Goal: Information Seeking & Learning: Learn about a topic

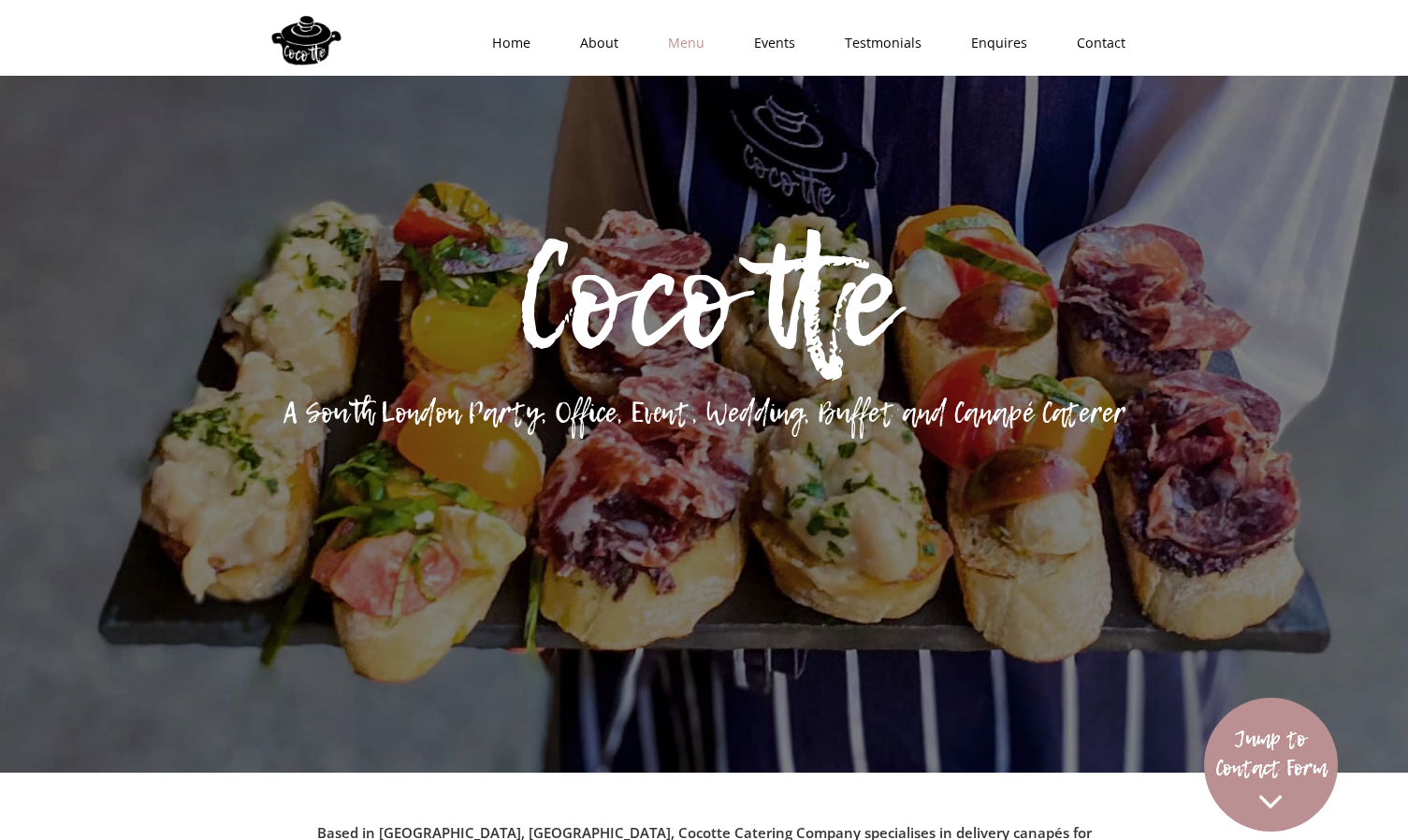
click at [688, 44] on link "Menu" at bounding box center [680, 42] width 86 height 56
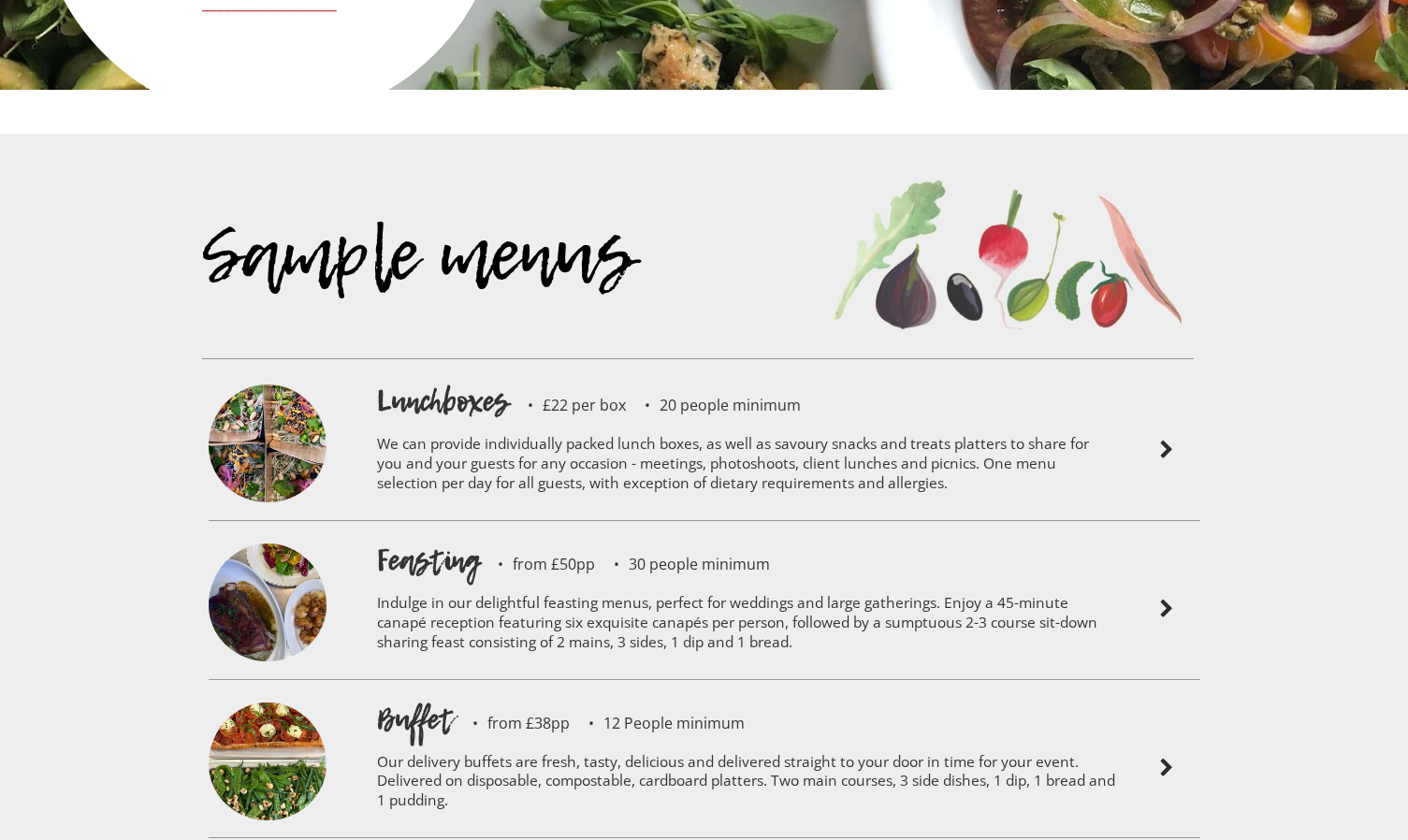
scroll to position [4149, 0]
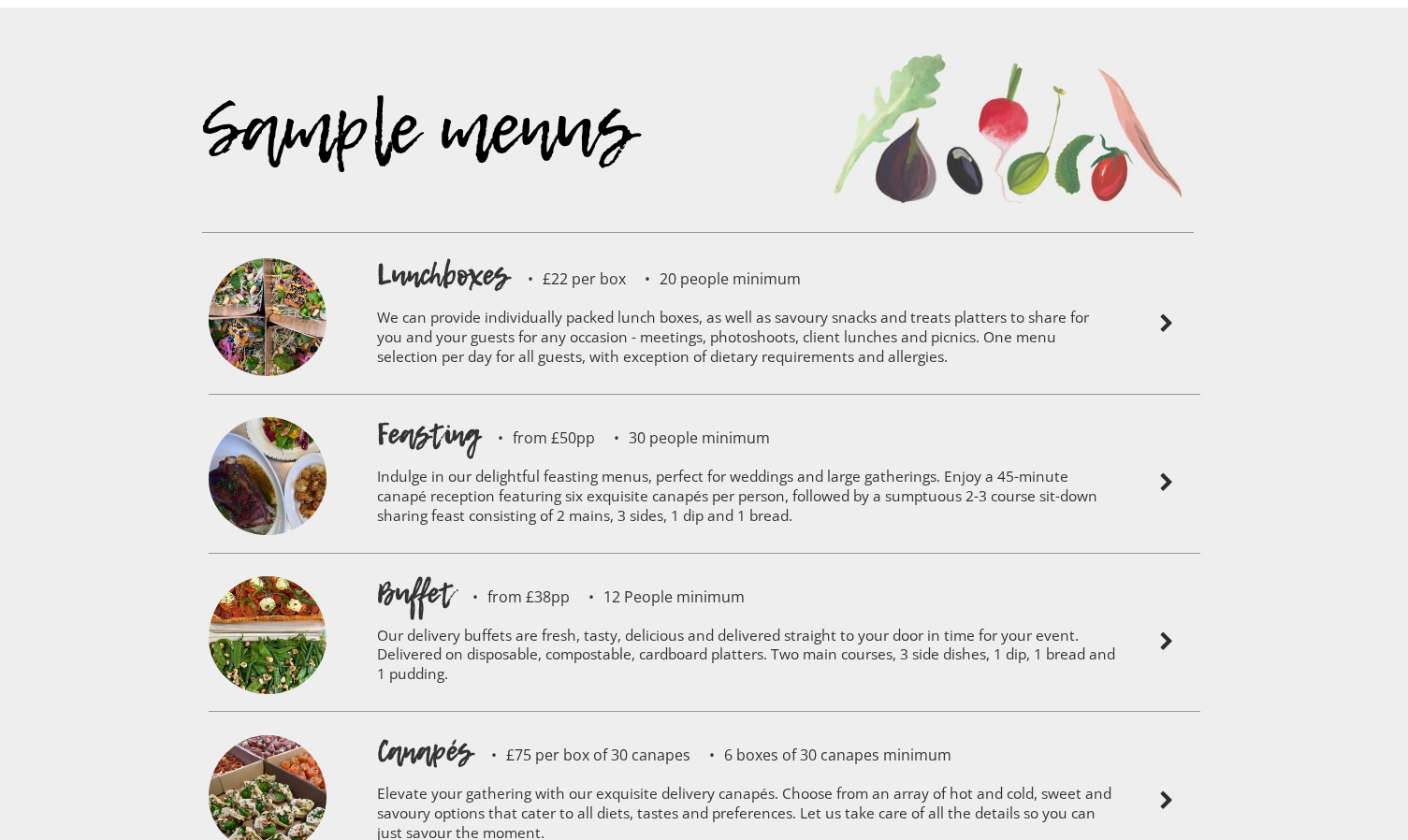
click at [257, 269] on img at bounding box center [268, 320] width 118 height 124
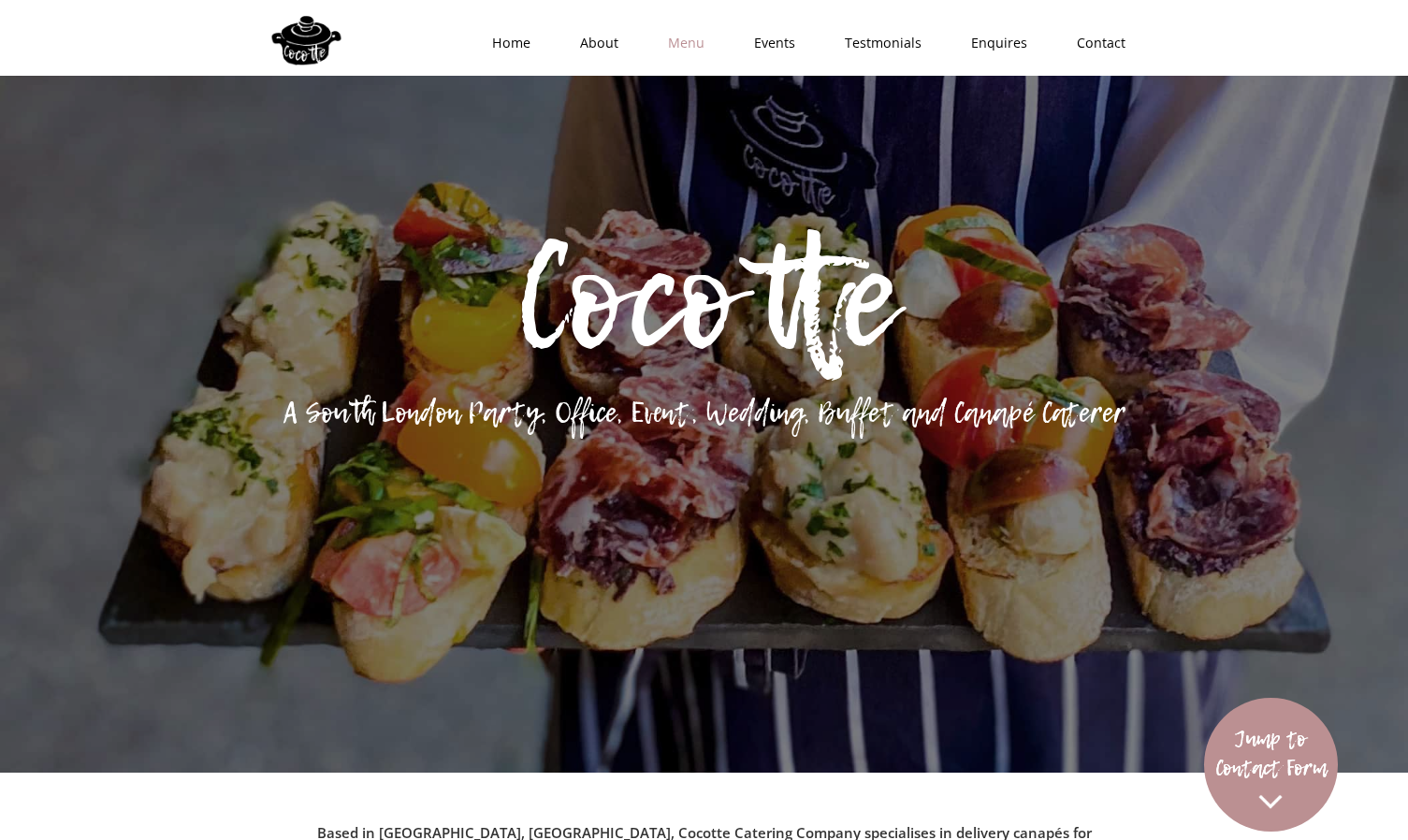
click at [693, 45] on link "Menu" at bounding box center [680, 42] width 86 height 56
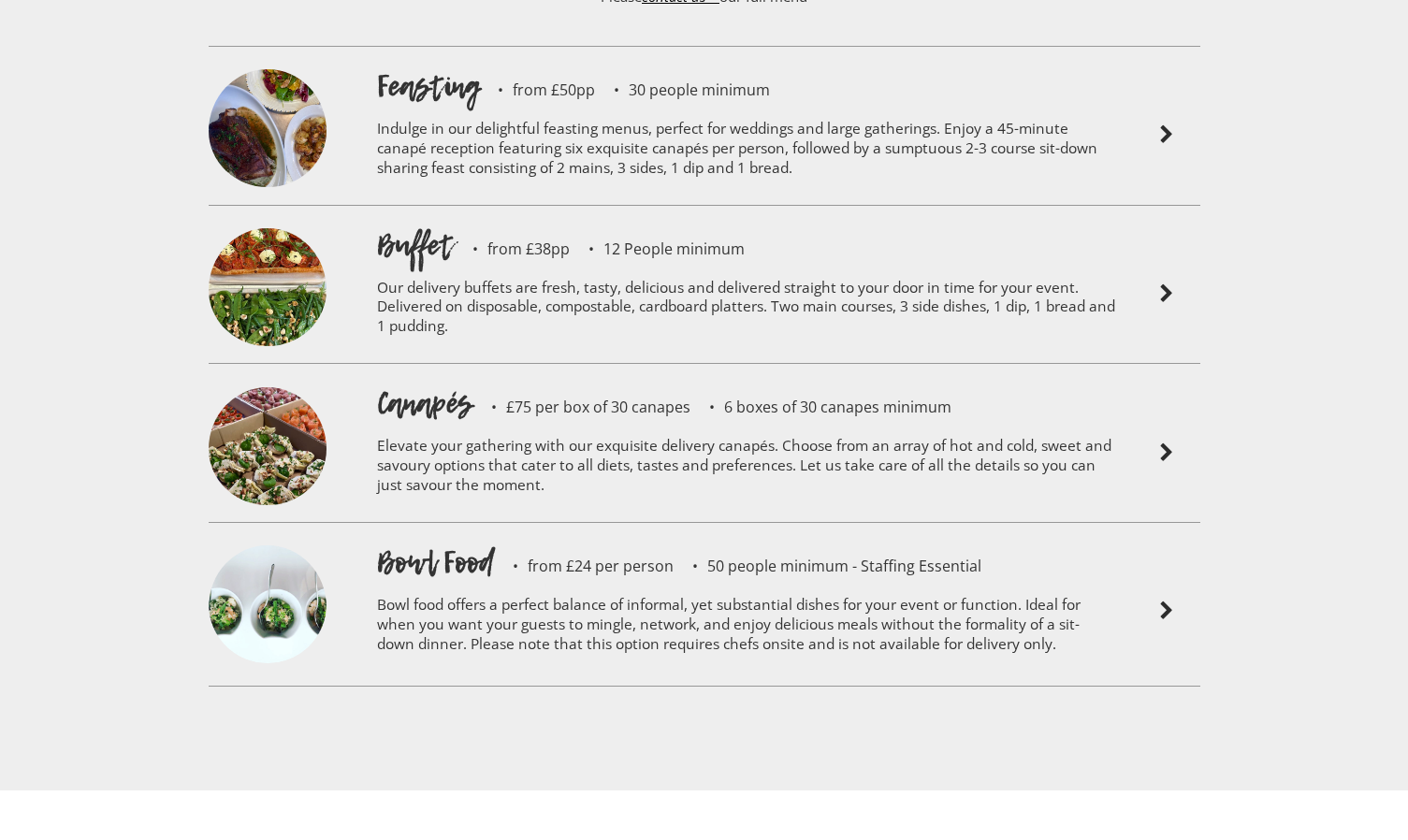
scroll to position [5096, 0]
click at [415, 223] on h1 "Buffet" at bounding box center [416, 244] width 76 height 41
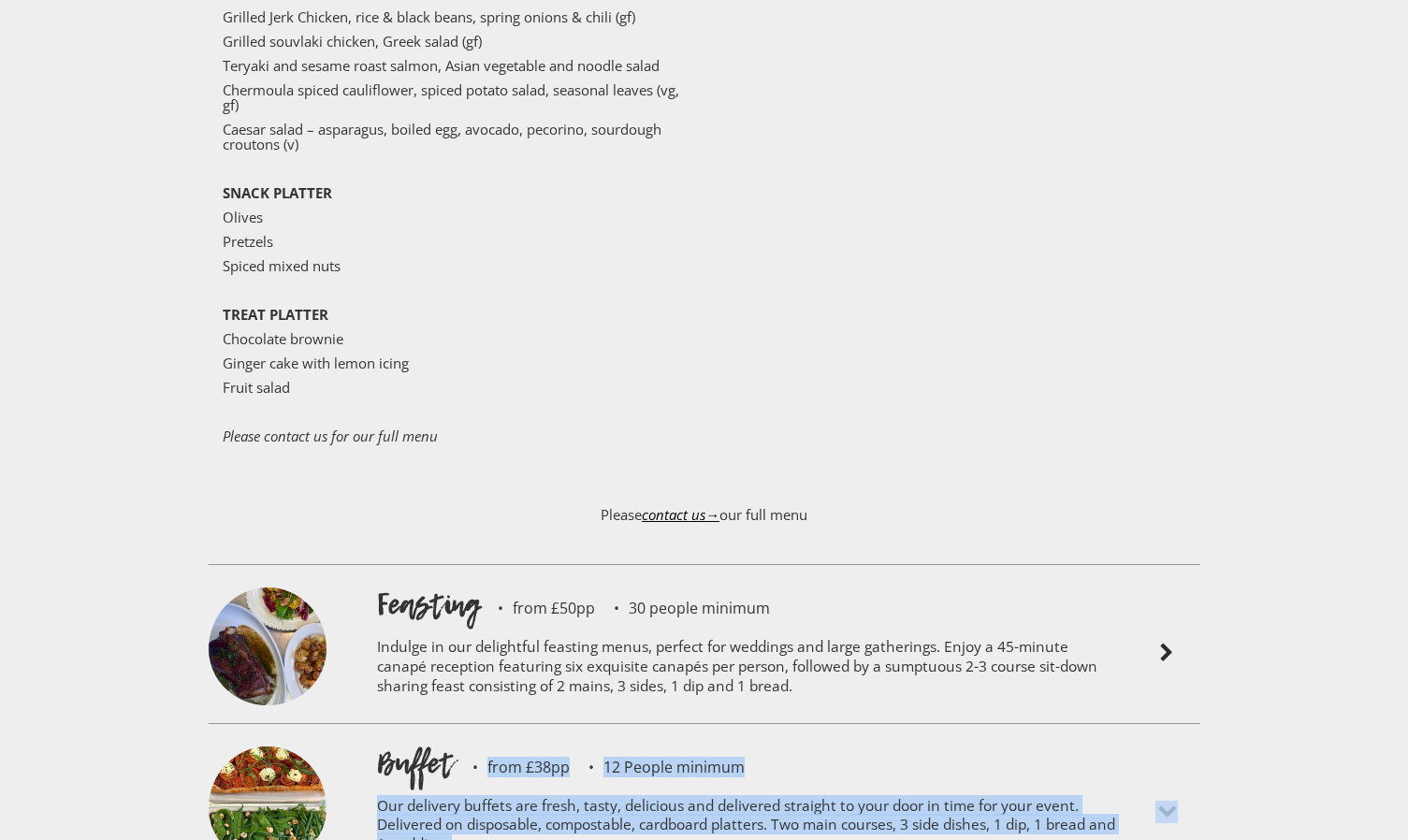
scroll to position [4571, 0]
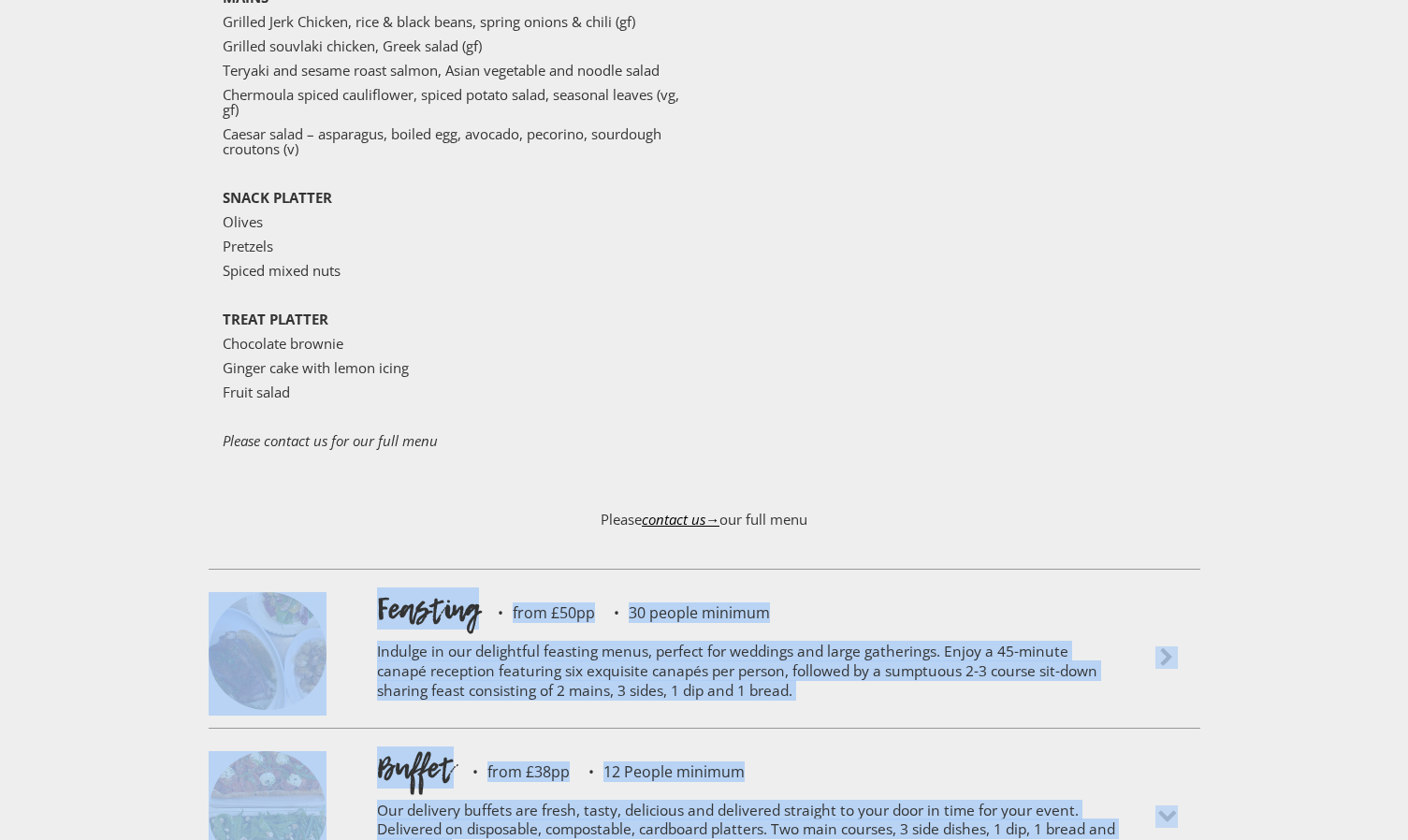
drag, startPoint x: 486, startPoint y: 575, endPoint x: 116, endPoint y: 521, distance: 373.9
click at [116, 521] on div "Sample menus Lunchboxes £22 per box 20 people minimum We can provide individual…" at bounding box center [704, 614] width 1408 height 2059
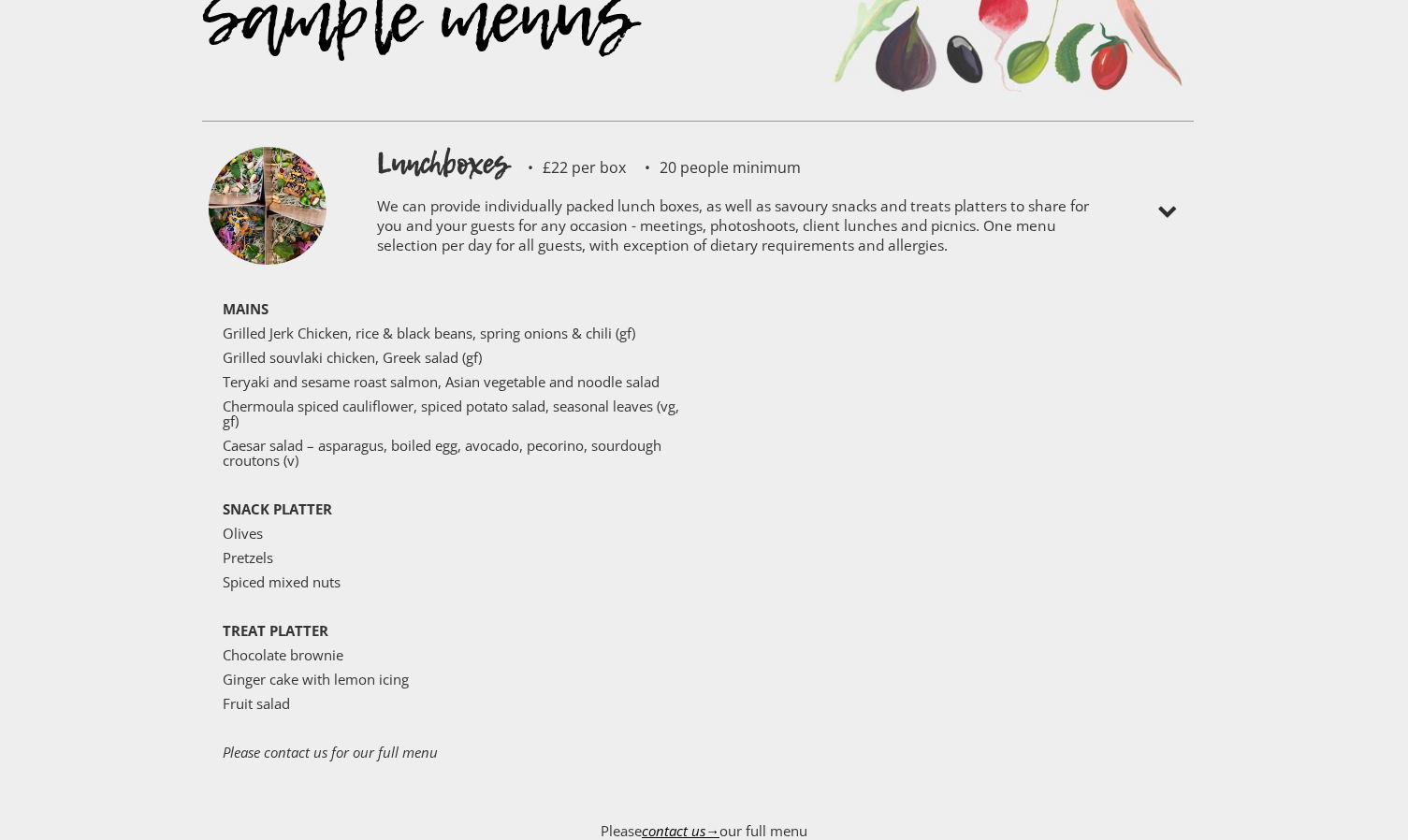
scroll to position [4056, 0]
